Goal: Complete application form: Complete application form

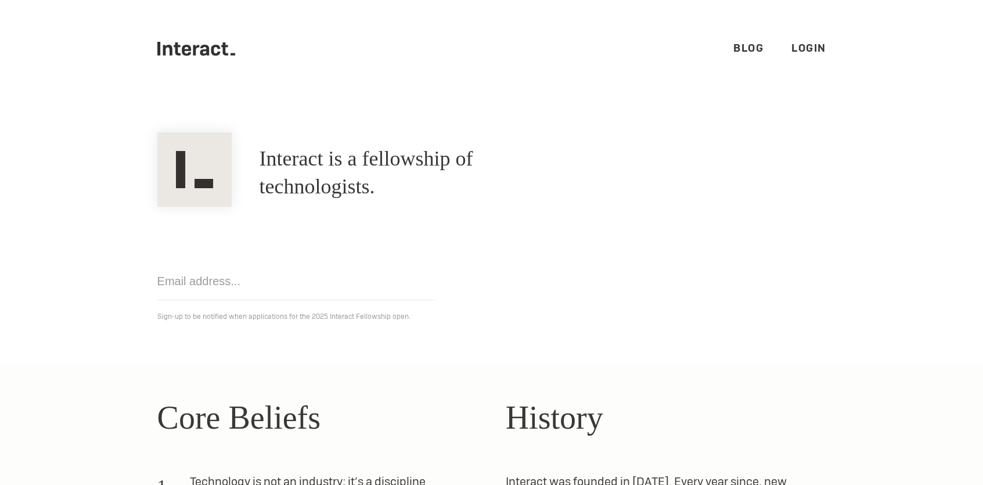
click at [403, 175] on h1 "Interact is a fellowship of technologists." at bounding box center [417, 173] width 314 height 56
click at [430, 206] on div "Interact is a fellowship of technologists. A fellowship of technologists." at bounding box center [491, 172] width 697 height 67
click at [293, 282] on input "email" at bounding box center [296, 282] width 279 height 38
click at [566, 256] on div "Get notified Sign-up to be notified when applications for the 2025 Interact Fel…" at bounding box center [491, 265] width 697 height 117
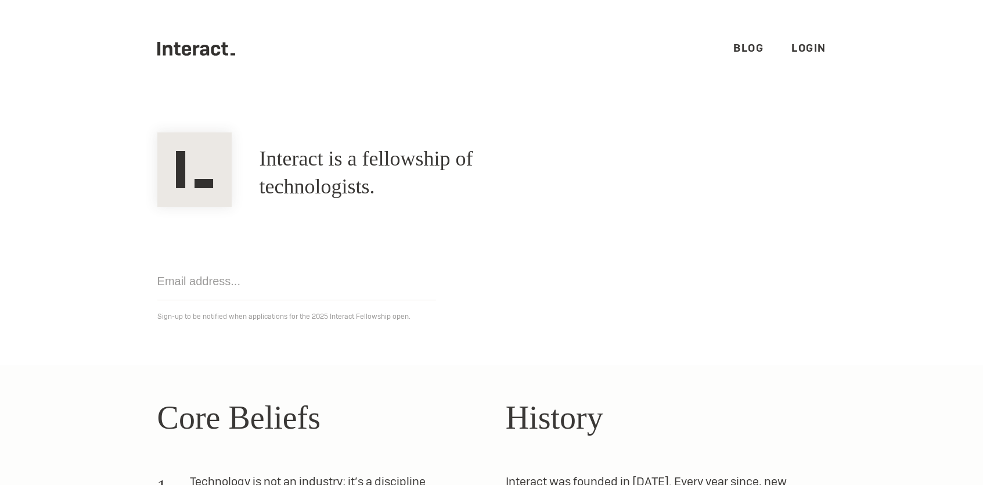
click at [784, 54] on ul ".cls-1{fill:#33312f;} interact-brand-logotype-black Blog Login" at bounding box center [491, 49] width 669 height 98
click at [811, 47] on link "Login" at bounding box center [809, 47] width 35 height 13
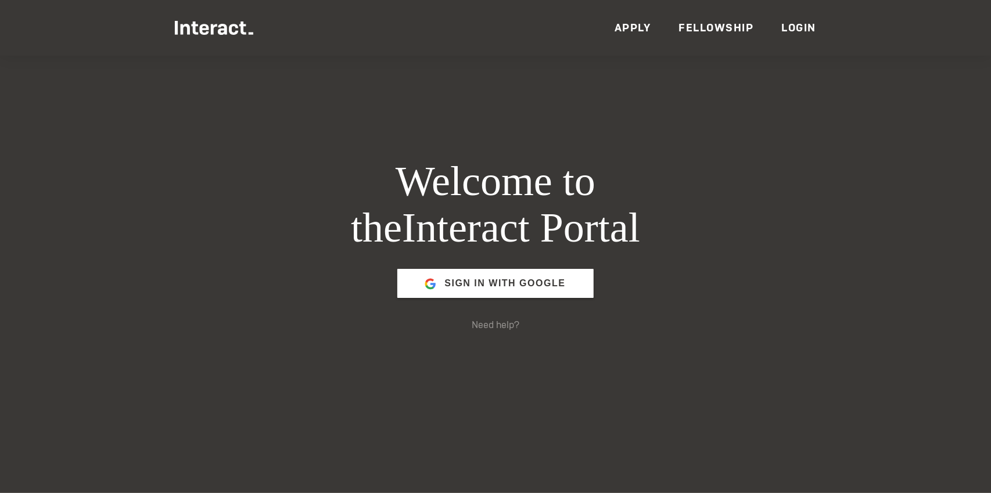
click at [635, 27] on link "Apply" at bounding box center [632, 27] width 37 height 13
click at [729, 24] on link "Fellowship" at bounding box center [716, 27] width 75 height 13
